Goal: Check status

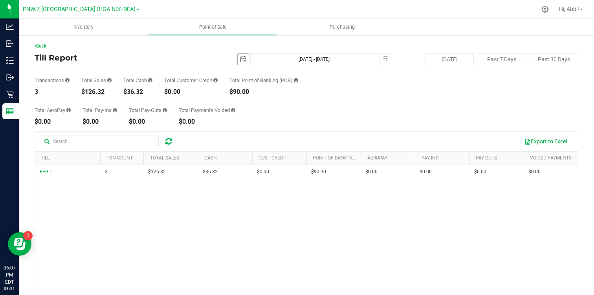
click at [246, 59] on span "select" at bounding box center [243, 59] width 11 height 11
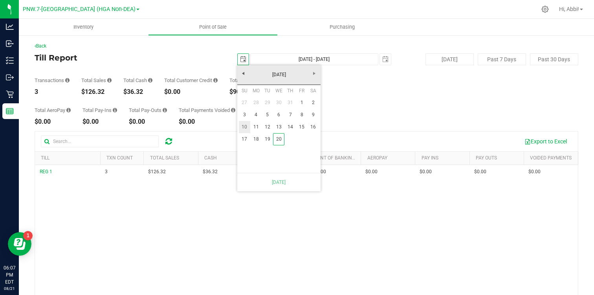
click at [245, 129] on link "10" at bounding box center [244, 127] width 11 height 12
type input "[DATE]"
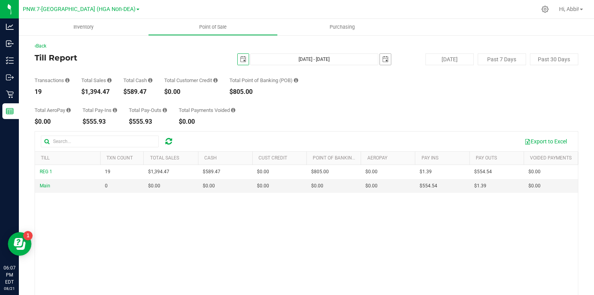
click at [380, 60] on span "select" at bounding box center [385, 59] width 11 height 11
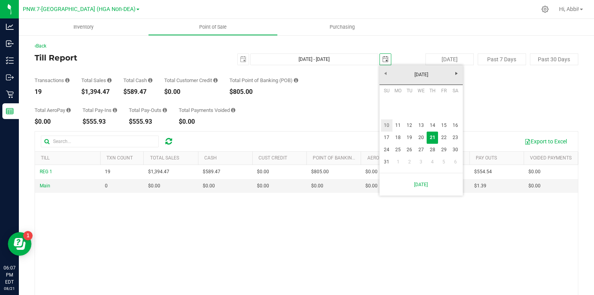
click at [387, 124] on link "10" at bounding box center [386, 125] width 11 height 12
type input "[DATE] - [DATE]"
type input "[DATE]"
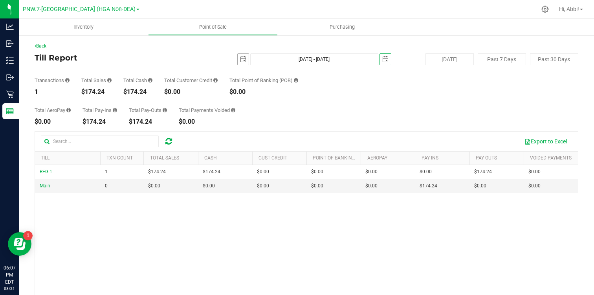
click at [240, 57] on span "select" at bounding box center [243, 59] width 6 height 6
click at [390, 59] on span "select" at bounding box center [385, 59] width 11 height 11
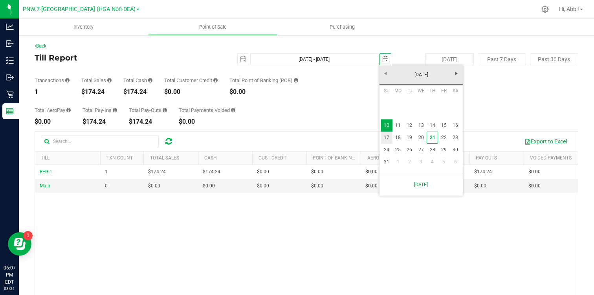
click at [384, 141] on link "17" at bounding box center [386, 138] width 11 height 12
type input "[DATE] - [DATE]"
type input "[DATE]"
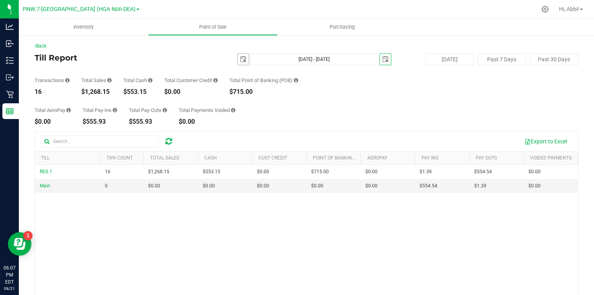
click at [243, 59] on span "select" at bounding box center [243, 59] width 6 height 6
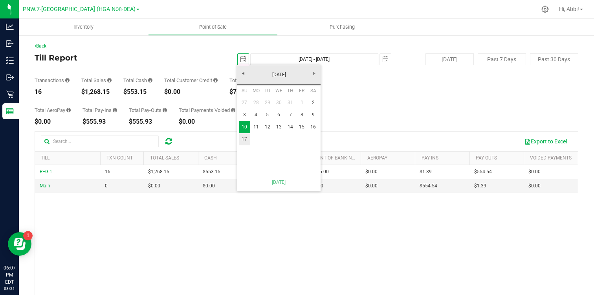
click at [244, 135] on link "17" at bounding box center [244, 139] width 11 height 12
type input "[DATE] - [DATE]"
type input "[DATE]"
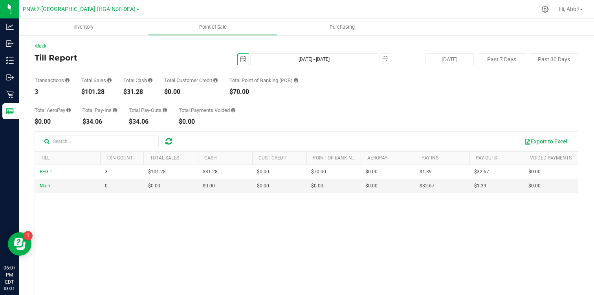
click at [241, 60] on span "select" at bounding box center [243, 59] width 6 height 6
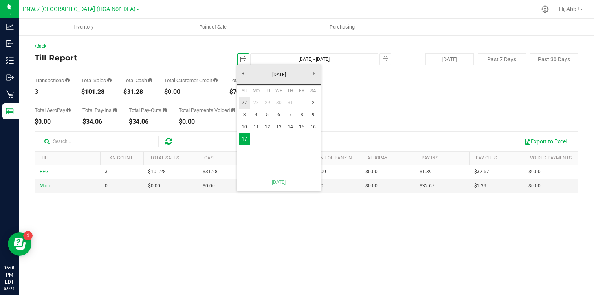
click at [247, 104] on link "27" at bounding box center [244, 103] width 11 height 12
type input "[DATE] - [DATE]"
type input "[DATE]"
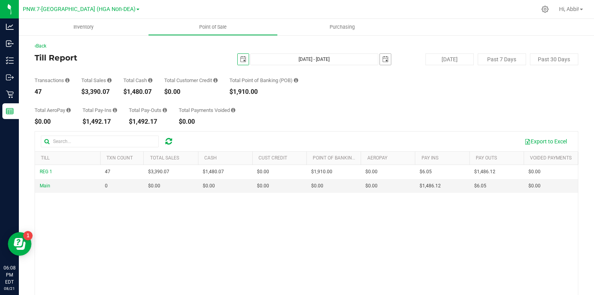
click at [386, 58] on span "select" at bounding box center [385, 59] width 6 height 6
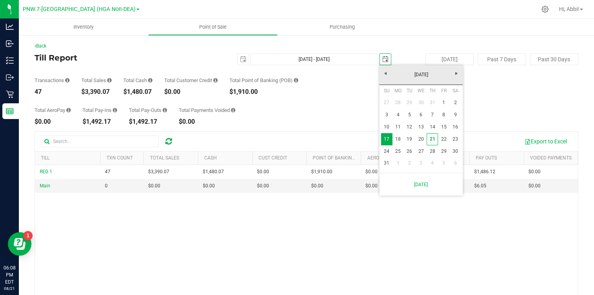
click at [386, 95] on th "Su" at bounding box center [386, 91] width 11 height 12
click at [386, 101] on link "27" at bounding box center [386, 103] width 11 height 12
type input "[DATE] - [DATE]"
type input "[DATE]"
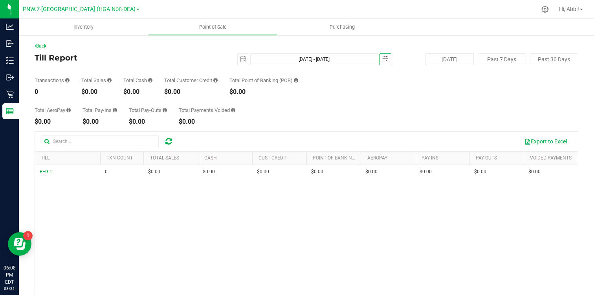
click at [392, 60] on div "[DATE] [DATE] - [DATE] [DATE]" at bounding box center [303, 59] width 187 height 12
click at [388, 60] on span "select" at bounding box center [385, 59] width 11 height 11
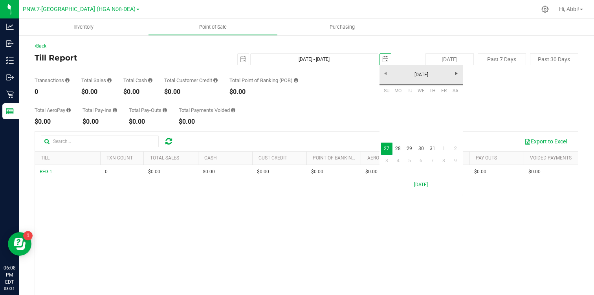
scroll to position [0, 20]
click at [385, 159] on link "3" at bounding box center [386, 161] width 11 height 12
type input "[DATE] - [DATE]"
type input "[DATE]"
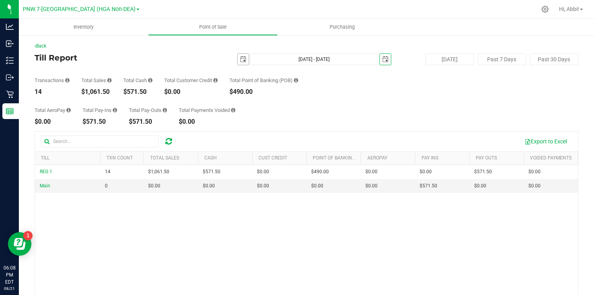
click at [243, 61] on span "select" at bounding box center [243, 59] width 6 height 6
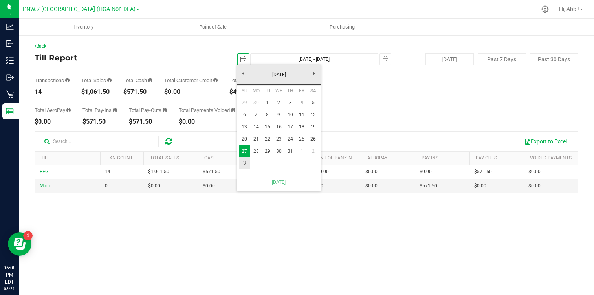
click at [245, 161] on link "3" at bounding box center [244, 163] width 11 height 12
type input "[DATE] - [DATE]"
type input "[DATE]"
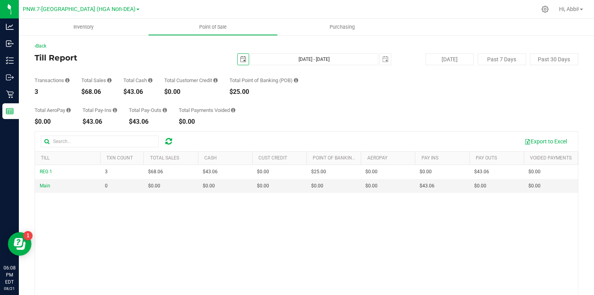
click at [239, 56] on span "select" at bounding box center [243, 59] width 11 height 11
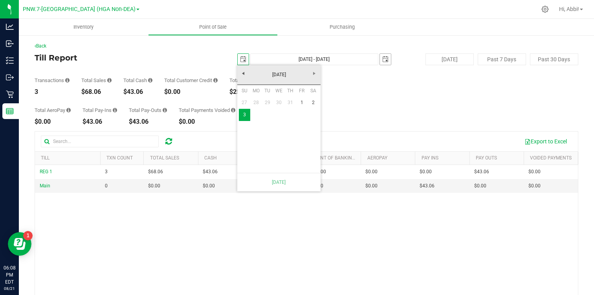
click at [386, 60] on span "select" at bounding box center [385, 59] width 6 height 6
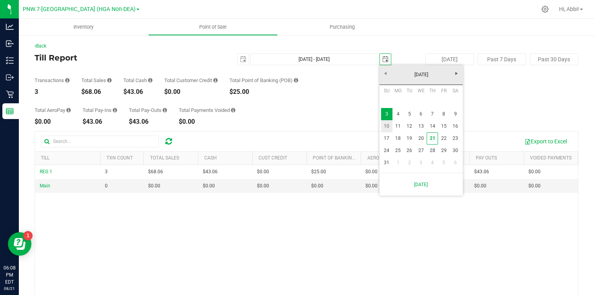
click at [388, 126] on link "10" at bounding box center [386, 126] width 11 height 12
type input "[DATE] - [DATE]"
type input "[DATE]"
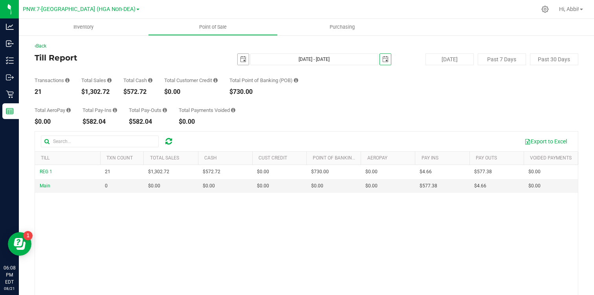
click at [242, 62] on span "select" at bounding box center [243, 59] width 11 height 11
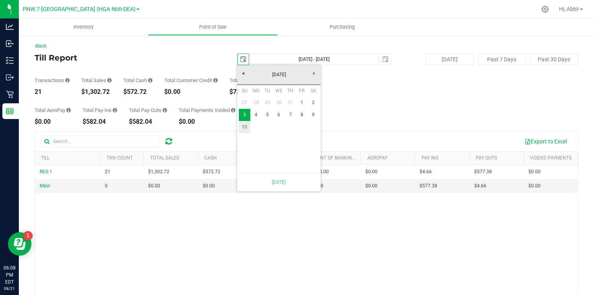
click at [242, 125] on link "10" at bounding box center [244, 127] width 11 height 12
type input "[DATE] - [DATE]"
type input "[DATE]"
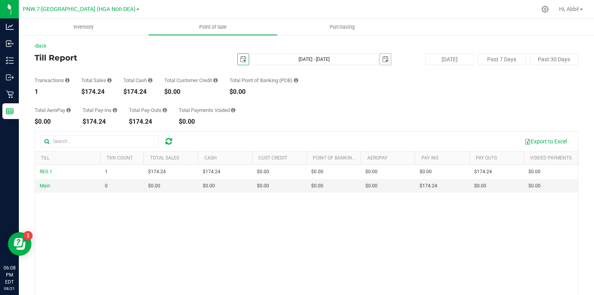
click at [388, 64] on span "select" at bounding box center [385, 59] width 11 height 11
click at [322, 107] on div "Total AeroPay $0.00 Total Pay-Ins $174.24 Total Pay-Outs $174.24 Total Payments…" at bounding box center [306, 110] width 543 height 30
